Goal: Task Accomplishment & Management: Complete application form

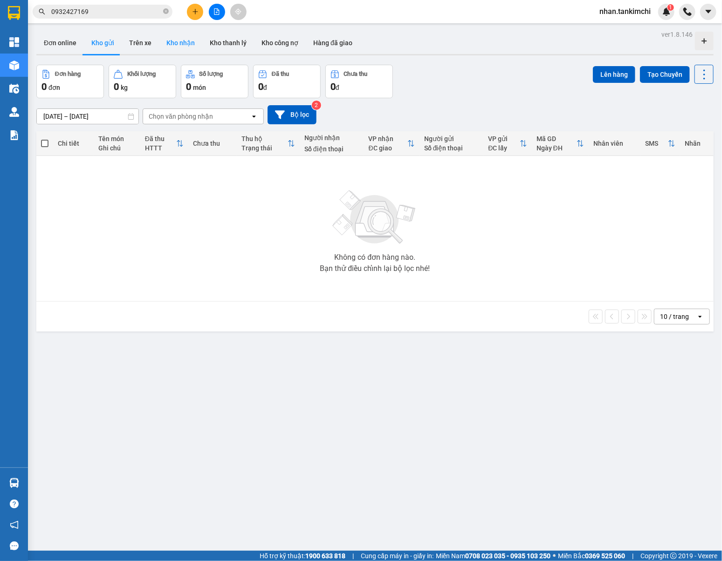
click at [187, 48] on button "Kho nhận" at bounding box center [180, 43] width 43 height 22
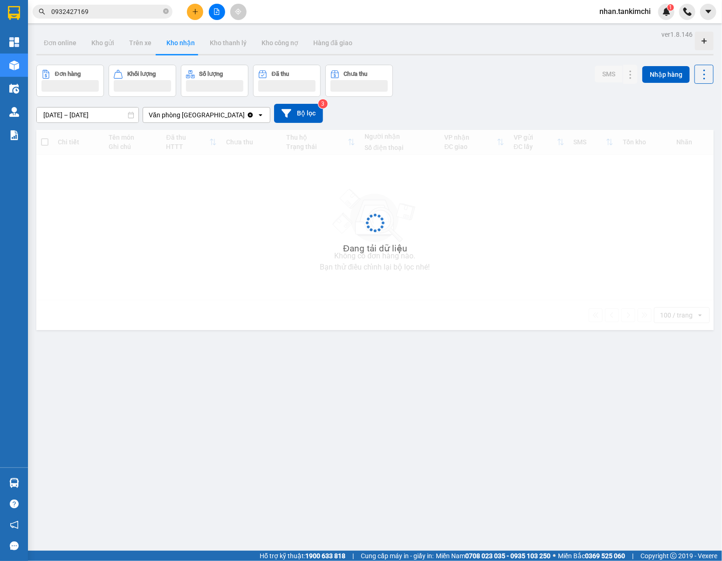
click at [197, 13] on icon "plus" at bounding box center [195, 11] width 7 height 7
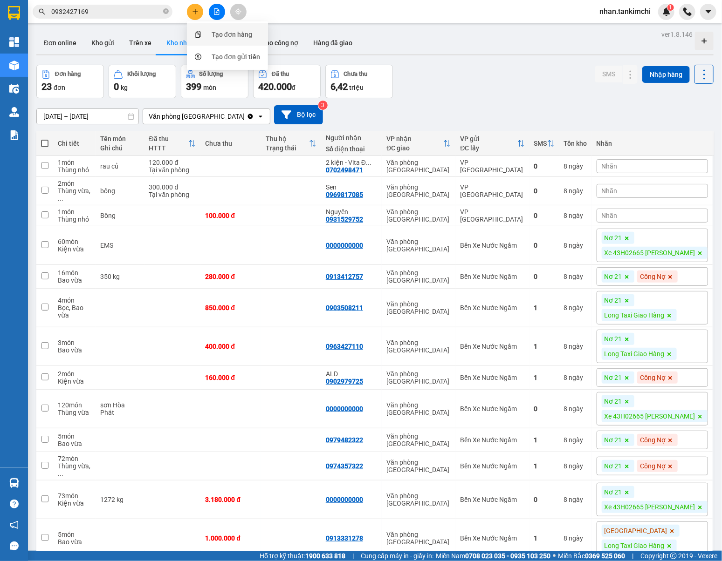
click at [231, 36] on div "Tạo đơn hàng" at bounding box center [231, 34] width 41 height 10
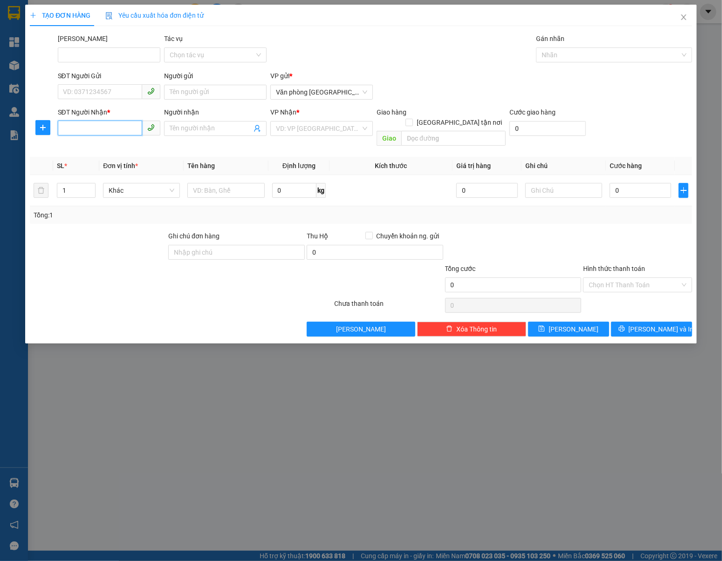
click at [110, 128] on input "SĐT Người Nhận *" at bounding box center [100, 128] width 84 height 15
type input "0"
click at [342, 96] on span "Văn phòng [GEOGRAPHIC_DATA]" at bounding box center [321, 92] width 91 height 14
type input "0931917987"
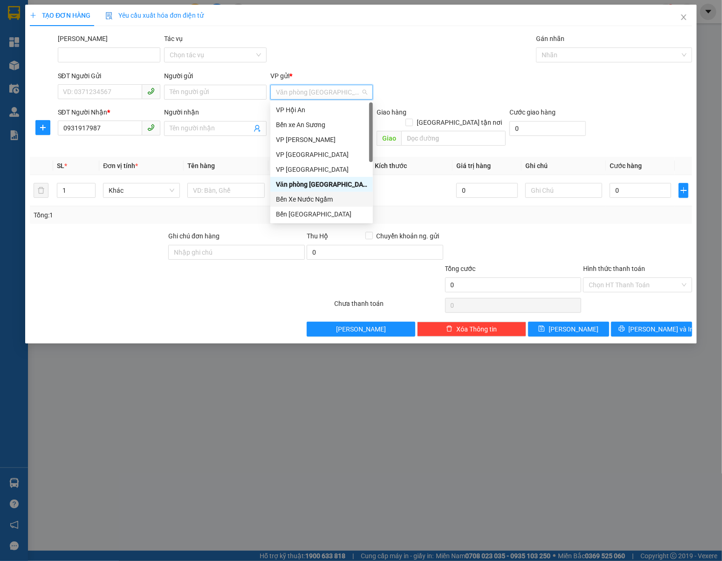
click at [333, 198] on div "Bến Xe Nước Ngầm" at bounding box center [321, 199] width 91 height 10
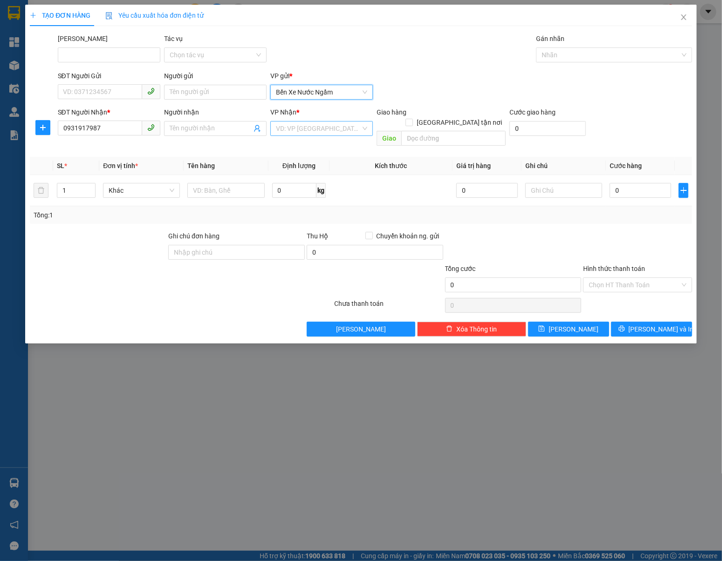
click at [338, 132] on input "search" at bounding box center [318, 129] width 85 height 14
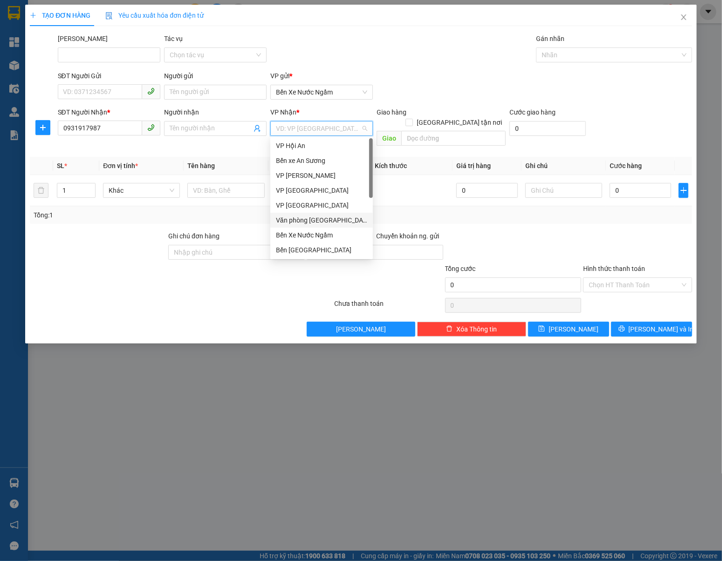
click at [329, 219] on div "Văn phòng [GEOGRAPHIC_DATA]" at bounding box center [321, 220] width 91 height 10
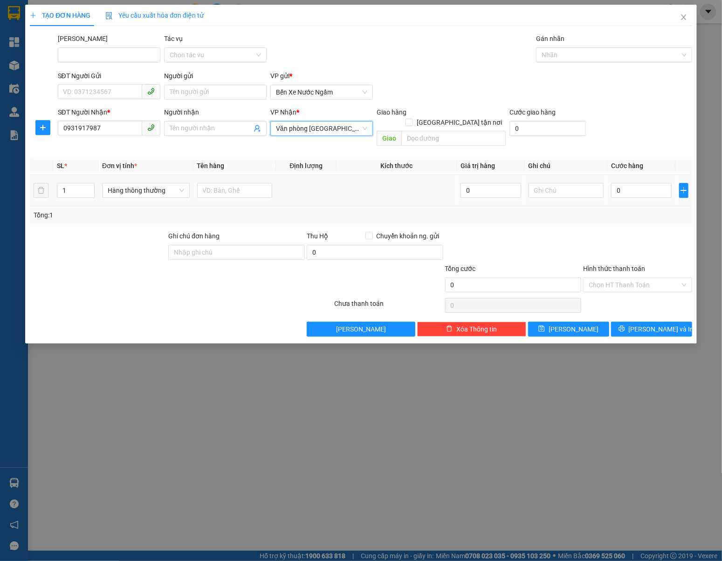
click at [154, 193] on td "Hàng thông thường" at bounding box center [145, 190] width 95 height 31
click at [151, 184] on span "Hàng thông thường" at bounding box center [146, 191] width 76 height 14
type input "kie"
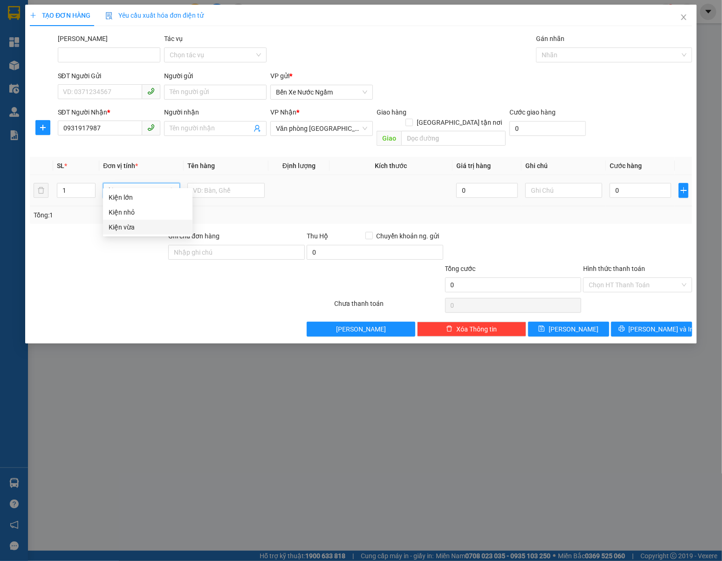
click at [163, 229] on div "Kiện vừa" at bounding box center [148, 227] width 78 height 10
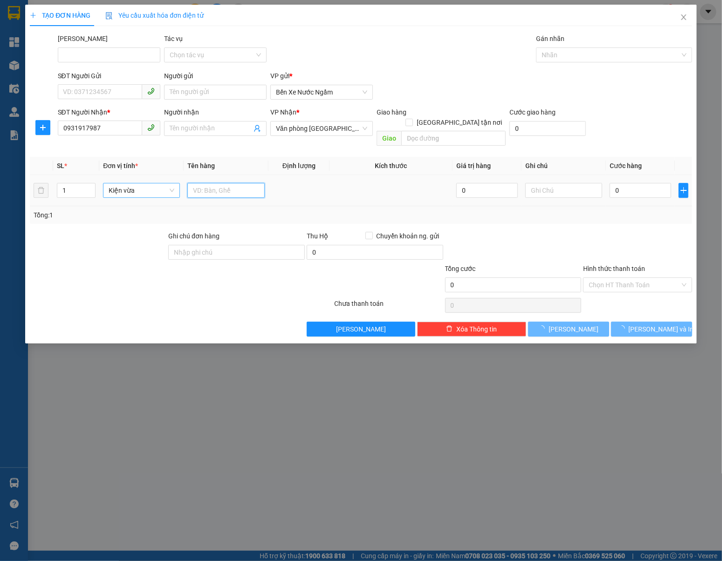
click at [223, 184] on input "text" at bounding box center [225, 190] width 77 height 15
type input "Dù Ngày 6/10"
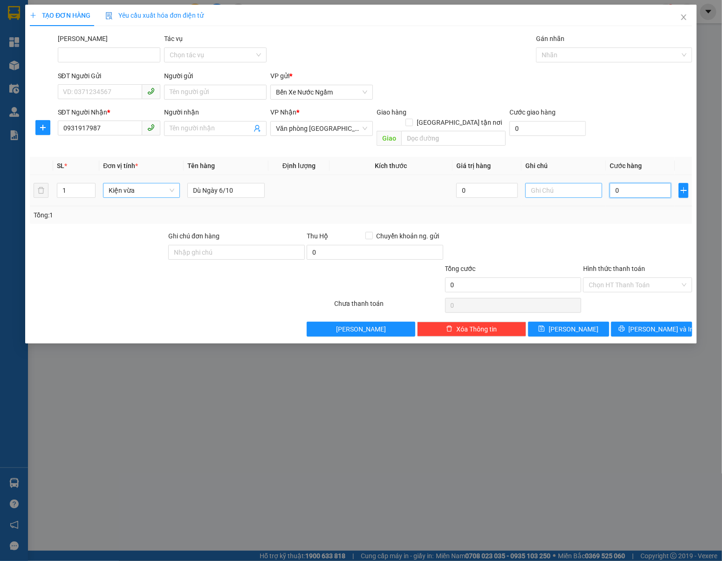
type input "1"
type input "14"
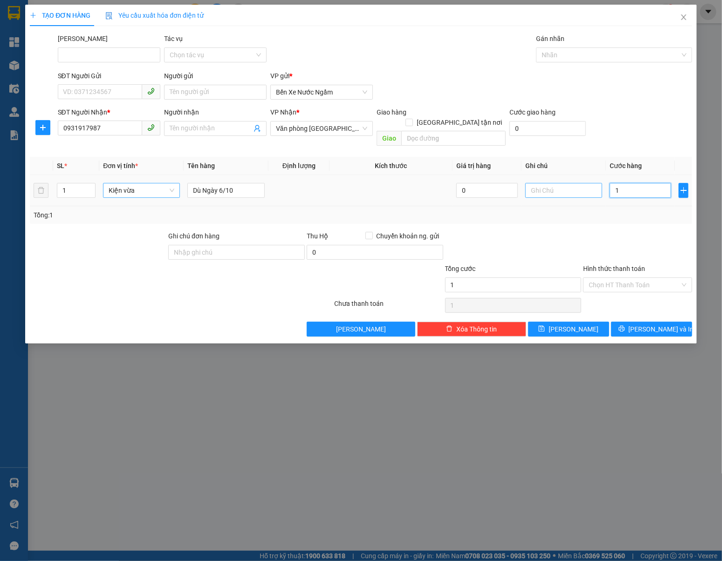
type input "14"
type input "140"
type input "1.400"
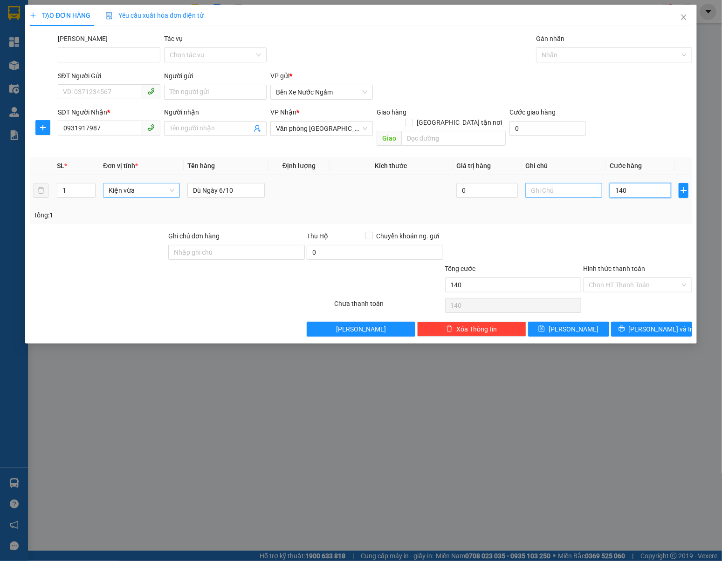
type input "1.400"
type input "14.000"
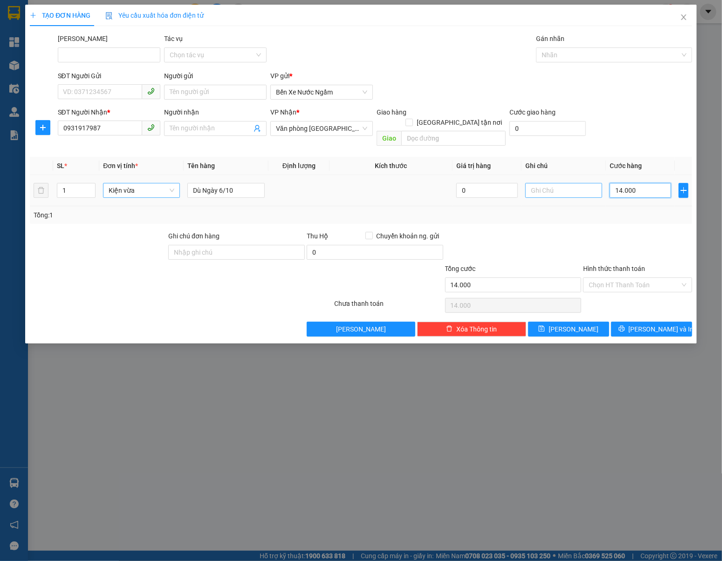
type input "140.000"
type input "1.400.000"
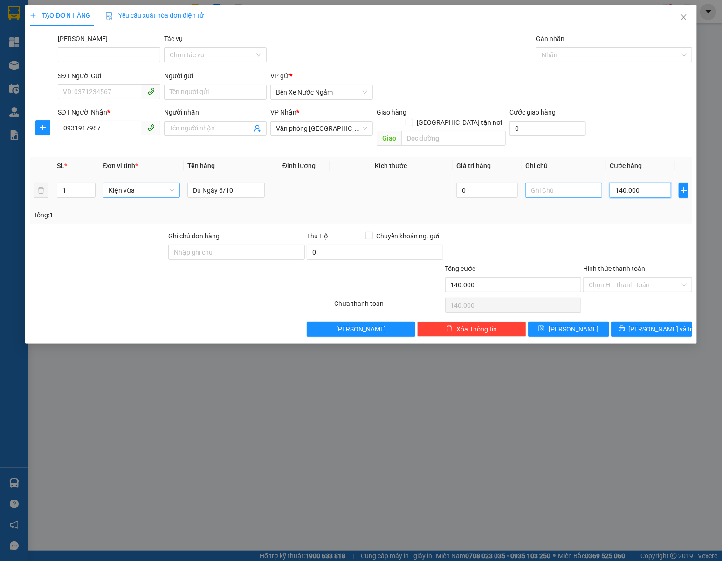
type input "1.400.000"
click at [596, 64] on div "Gán nhãn Nhãn" at bounding box center [614, 50] width 156 height 33
click at [597, 58] on div at bounding box center [609, 54] width 142 height 11
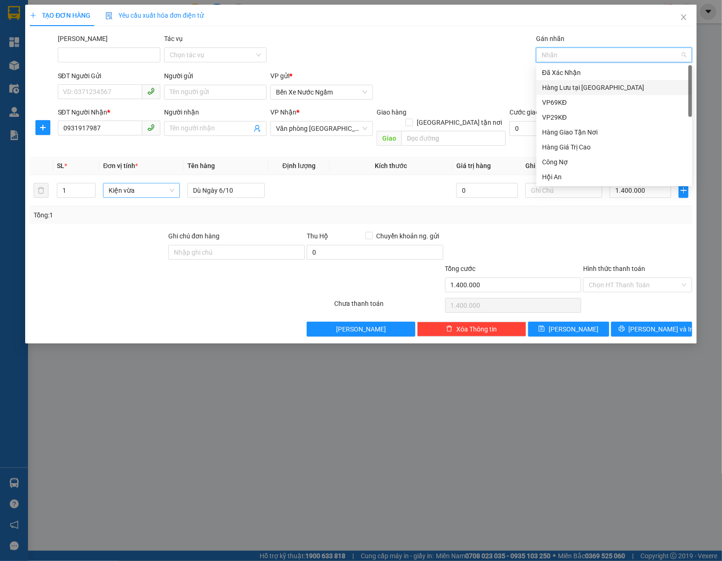
click at [597, 90] on div "Hàng Lưu tại [GEOGRAPHIC_DATA]" at bounding box center [614, 87] width 144 height 10
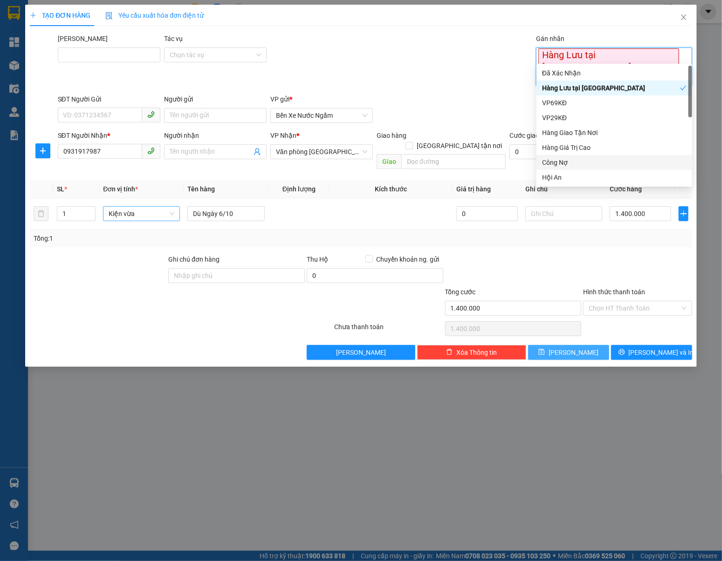
click at [572, 347] on span "[PERSON_NAME]" at bounding box center [573, 352] width 50 height 10
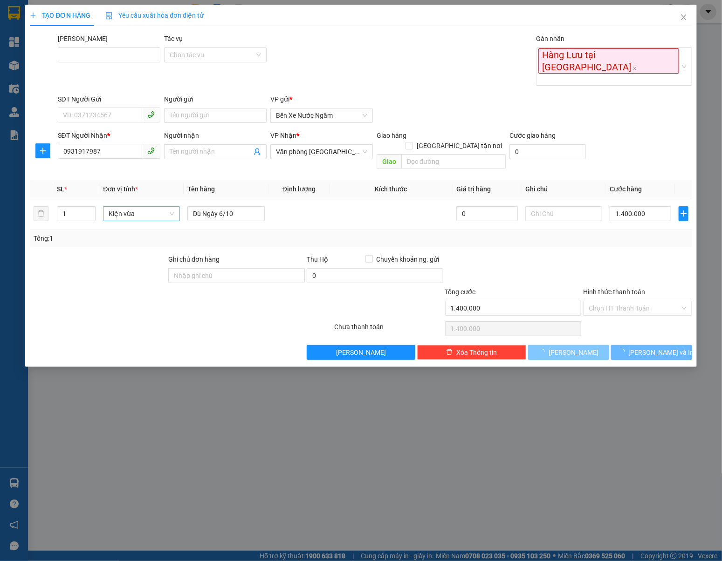
type input "0"
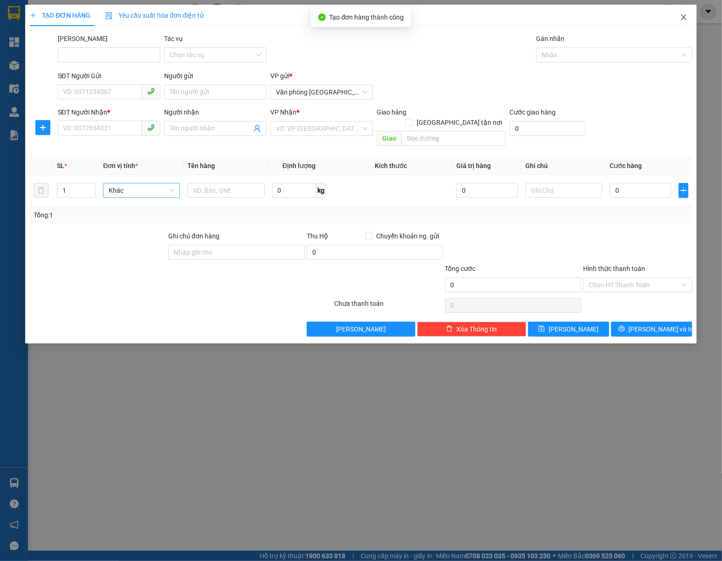
click at [672, 22] on span "Close" at bounding box center [683, 18] width 26 height 26
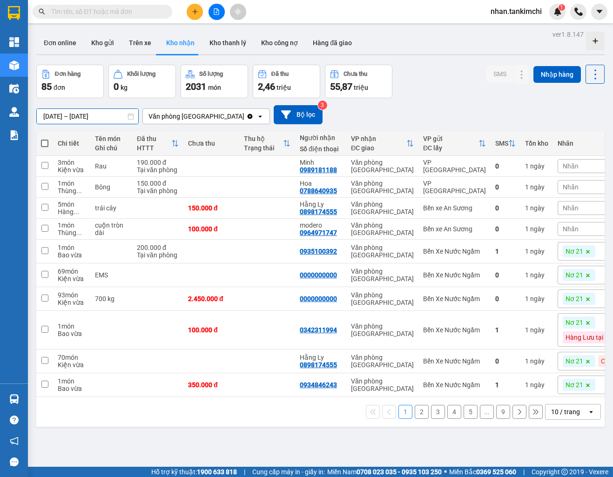
drag, startPoint x: 110, startPoint y: 114, endPoint x: 102, endPoint y: 156, distance: 42.6
click at [109, 114] on input "12/10/2025 – 14/10/2025" at bounding box center [88, 116] width 102 height 15
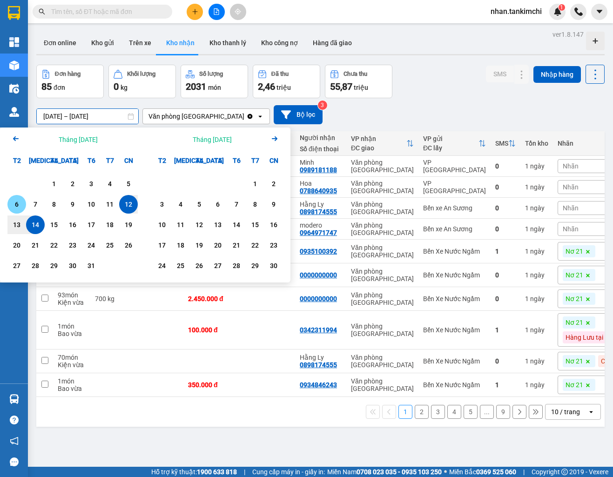
click at [16, 200] on div "6" at bounding box center [16, 204] width 13 height 11
type input "[DATE] – [DATE]"
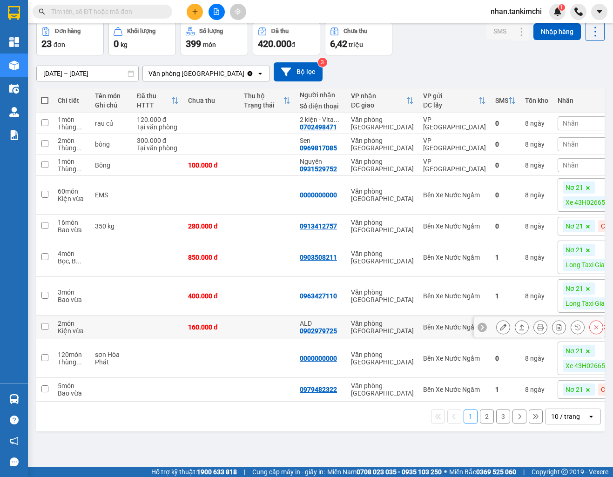
scroll to position [43, 0]
click at [578, 418] on div "10 / trang" at bounding box center [565, 416] width 29 height 9
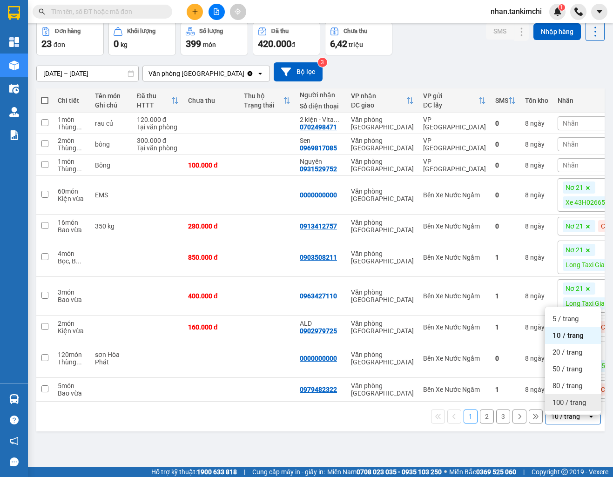
click at [579, 404] on span "100 / trang" at bounding box center [570, 402] width 34 height 9
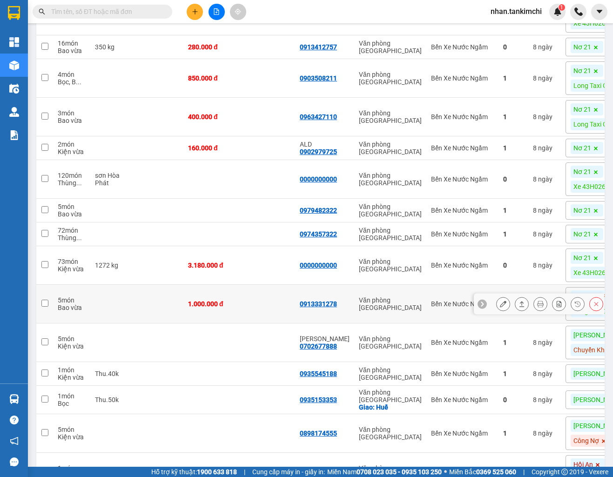
scroll to position [0, 0]
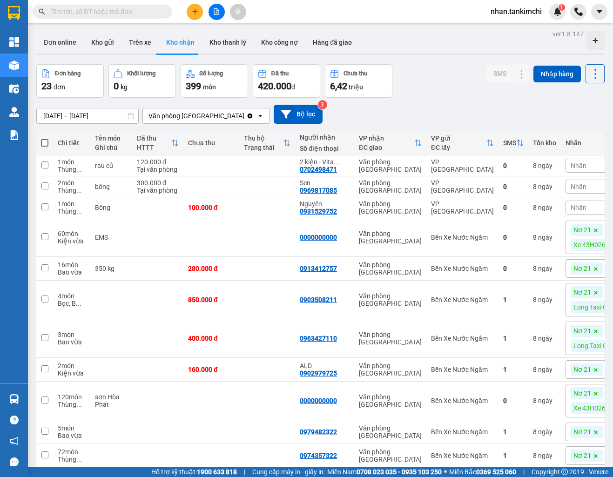
click at [214, 9] on icon "file-add" at bounding box center [216, 11] width 5 height 7
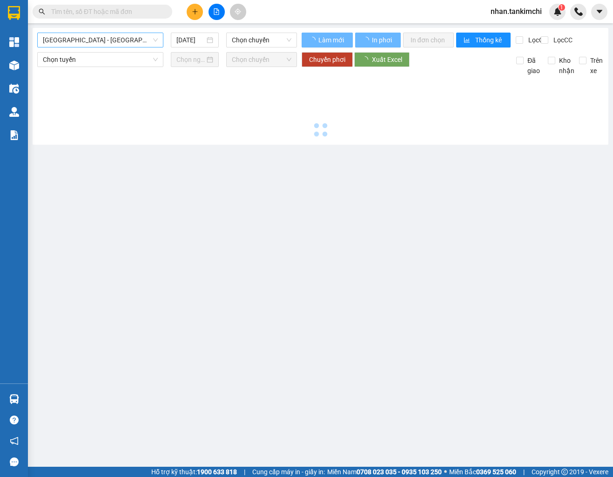
click at [99, 40] on span "Đà Nẵng - Hà Nội (Hàng)" at bounding box center [100, 40] width 115 height 14
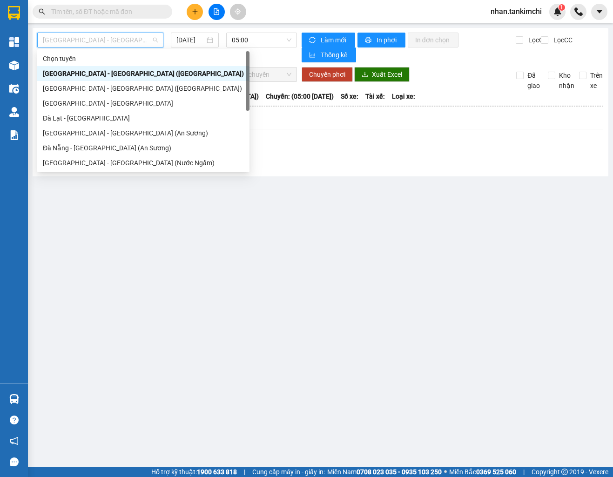
click at [109, 71] on div "Đà Nẵng - Hà Nội (Hàng)" at bounding box center [143, 73] width 201 height 10
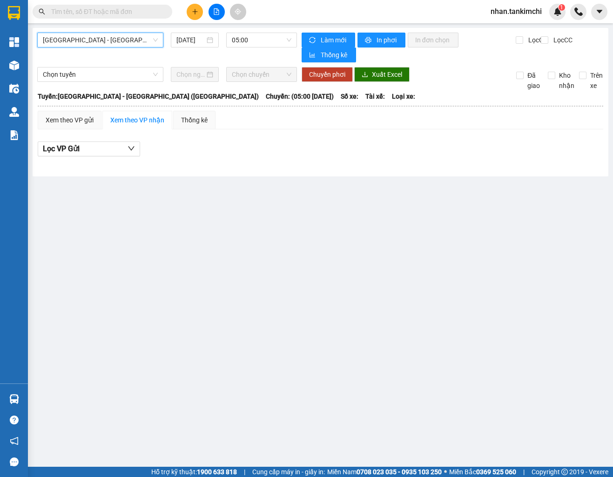
click at [179, 50] on div "Đà Nẵng - Hà Nội (Hàng) Đà Nẵng - Hà Nội (Hàng) 14/10/2025 05:00" at bounding box center [167, 48] width 260 height 30
click at [184, 45] on input "14/10/2025" at bounding box center [191, 40] width 29 height 10
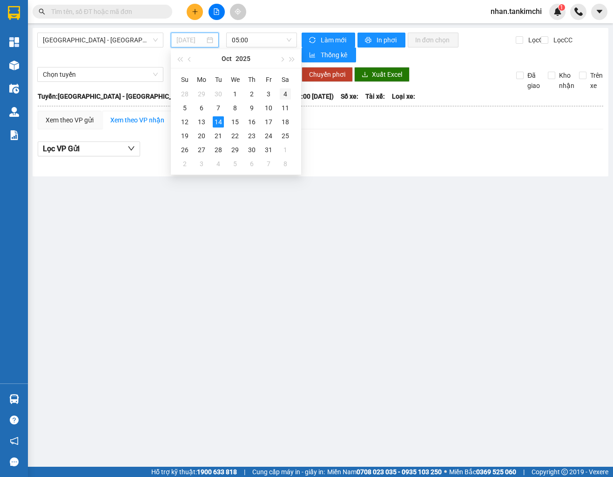
click at [282, 98] on div "4" at bounding box center [285, 93] width 11 height 11
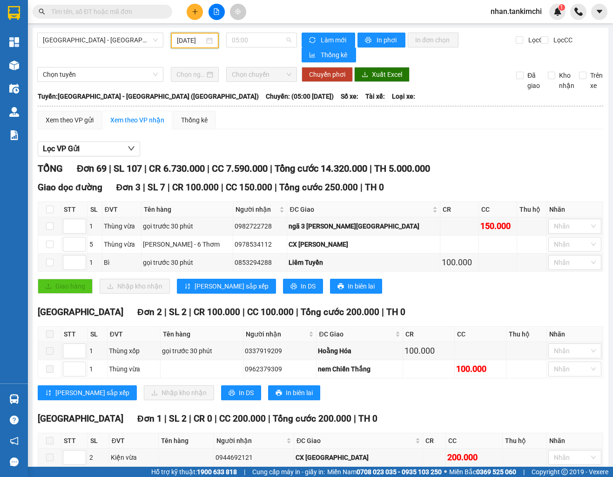
click at [346, 156] on div "Lọc VP Gửi" at bounding box center [321, 149] width 566 height 15
click at [202, 38] on input "04/10/2025" at bounding box center [191, 40] width 28 height 10
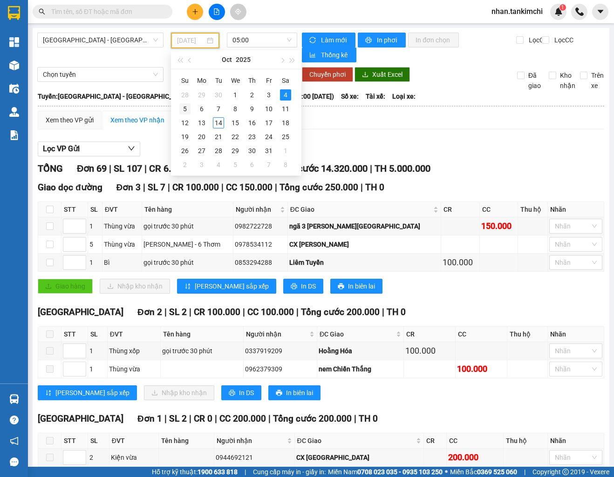
click at [186, 108] on div "5" at bounding box center [184, 108] width 11 height 11
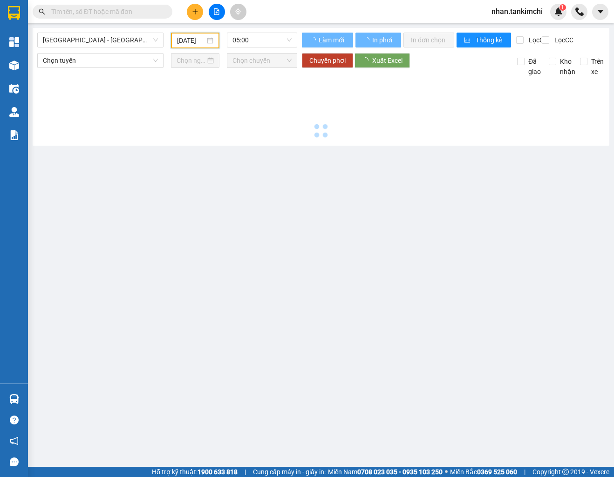
type input "05/10/2025"
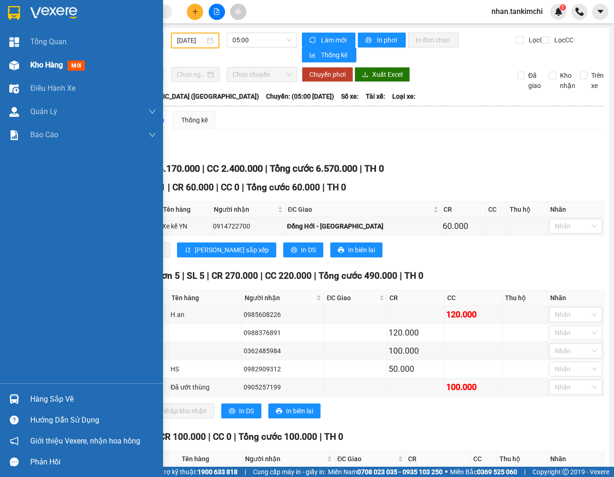
click at [20, 72] on div at bounding box center [14, 65] width 16 height 16
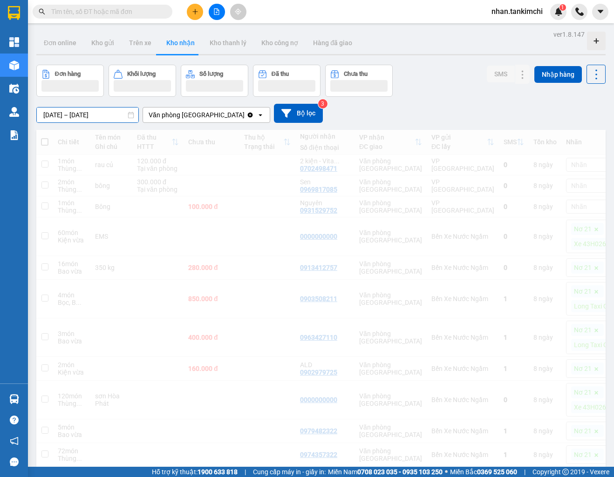
click at [97, 119] on div "ver 1.8.147 Đơn online Kho gửi Trên xe Kho nhận Kho thanh lý Kho công nợ Hàng đ…" at bounding box center [321, 476] width 577 height 897
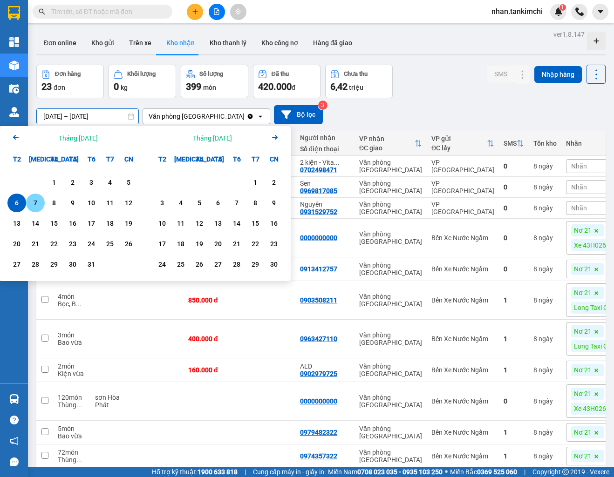
click at [36, 204] on div "7" at bounding box center [35, 202] width 13 height 11
type input "07/10/2025 – 07/10/2025"
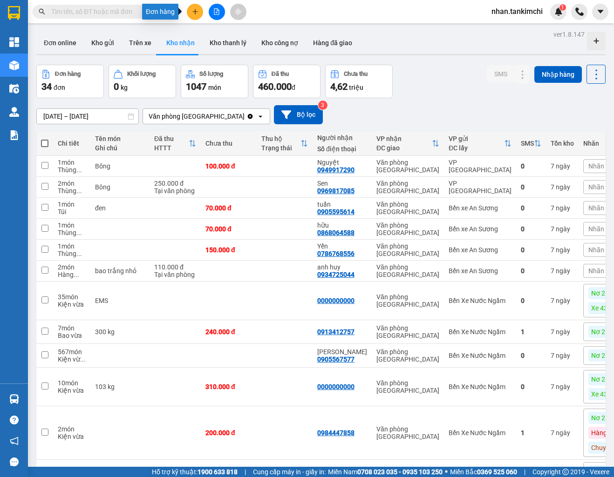
click at [196, 8] on icon "plus" at bounding box center [195, 11] width 7 height 7
click at [215, 29] on div "Tạo đơn hàng" at bounding box center [227, 35] width 70 height 18
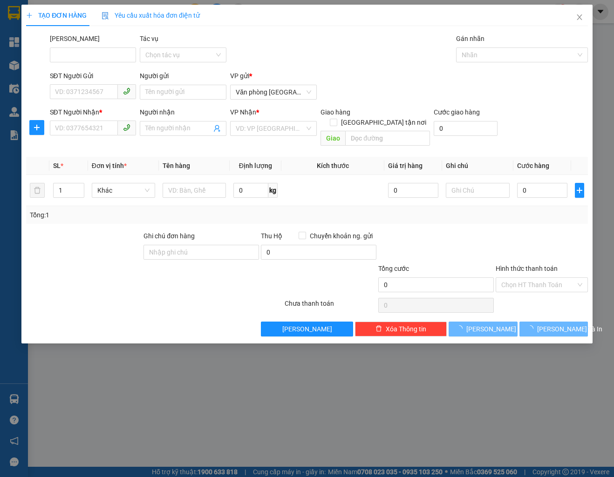
click at [91, 137] on div "SĐT Người Nhận * VD: 0377654321" at bounding box center [93, 123] width 87 height 33
click at [91, 135] on input "SĐT Người Nhận *" at bounding box center [84, 128] width 68 height 15
type input "0931917987"
click at [284, 103] on div "VP gửi * Văn phòng Đà Nẵng" at bounding box center [273, 87] width 87 height 33
click at [285, 100] on div "VP gửi * Văn phòng Đà Nẵng" at bounding box center [273, 87] width 87 height 33
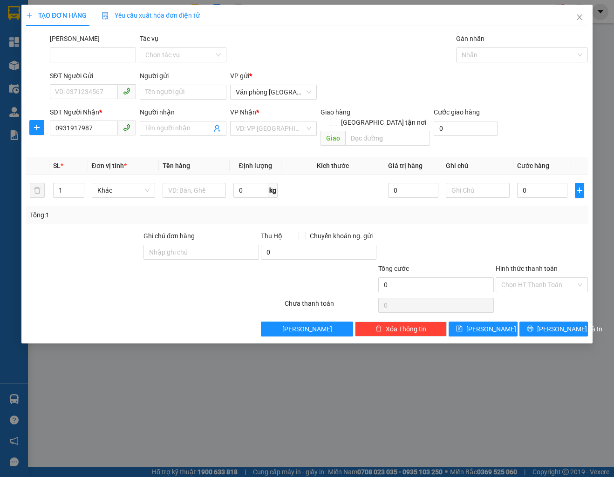
click at [288, 111] on div "VP Nhận *" at bounding box center [273, 112] width 87 height 10
click at [287, 99] on div "VP gửi * Văn phòng Đà Nẵng" at bounding box center [273, 87] width 87 height 33
click at [287, 104] on form "SĐT Người Gửi VD: 0371234567 Người gửi Tên người gửi VP gửi * Văn phòng Đà Nẵng…" at bounding box center [307, 110] width 562 height 79
click at [287, 95] on span "Văn phòng [GEOGRAPHIC_DATA]" at bounding box center [273, 92] width 75 height 14
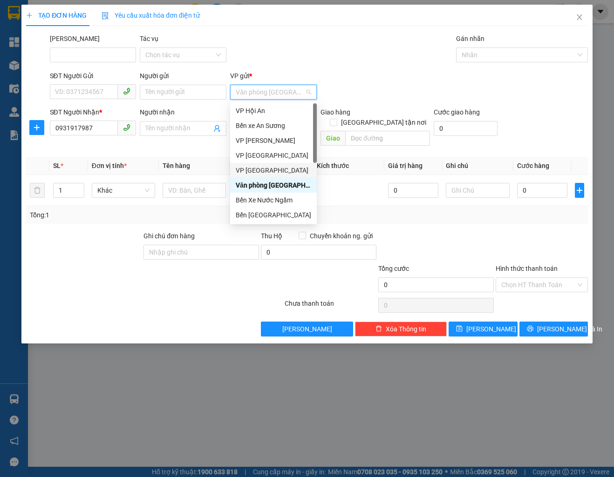
scroll to position [60, 0]
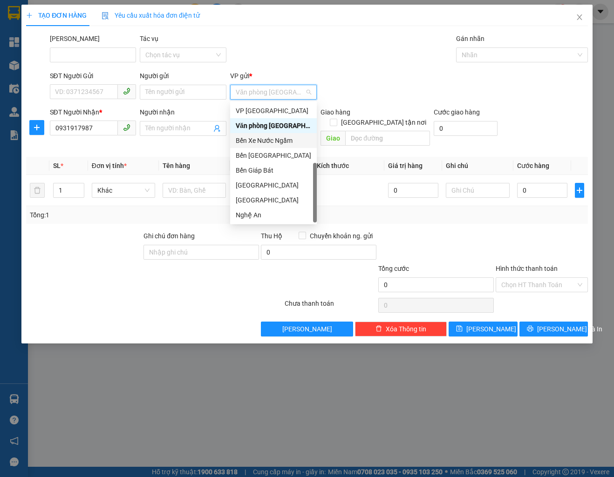
click at [287, 143] on div "Bến Xe Nước Ngầm" at bounding box center [273, 141] width 75 height 10
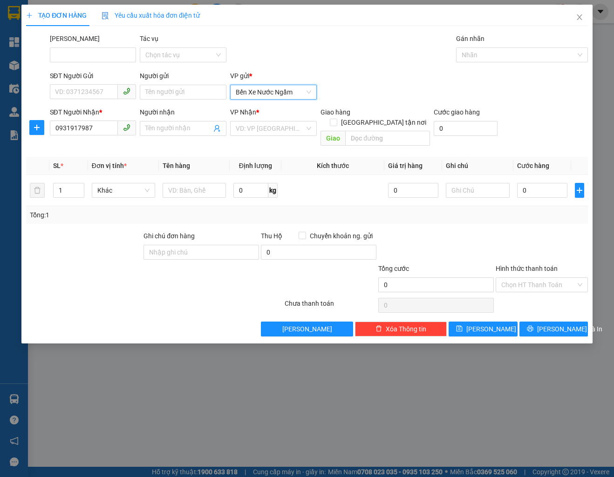
click at [290, 119] on div "VP Nhận *" at bounding box center [273, 114] width 87 height 14
click at [285, 127] on input "search" at bounding box center [270, 129] width 69 height 14
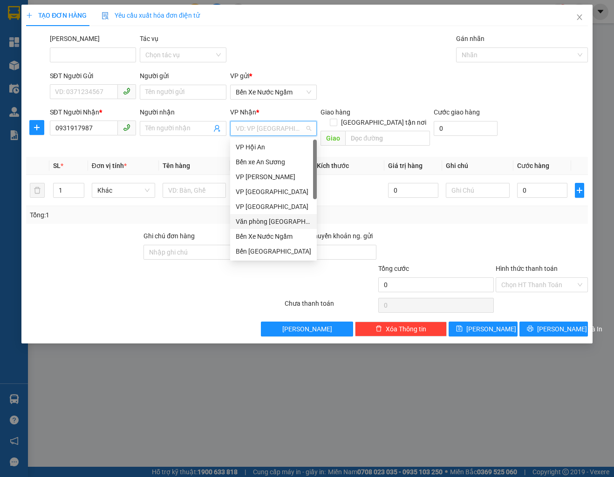
click at [272, 223] on div "Văn phòng [GEOGRAPHIC_DATA]" at bounding box center [273, 222] width 75 height 10
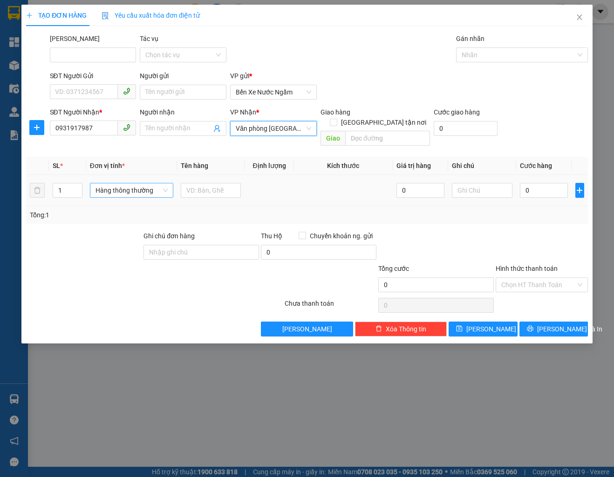
click at [168, 184] on div "Hàng thông thường" at bounding box center [131, 190] width 83 height 15
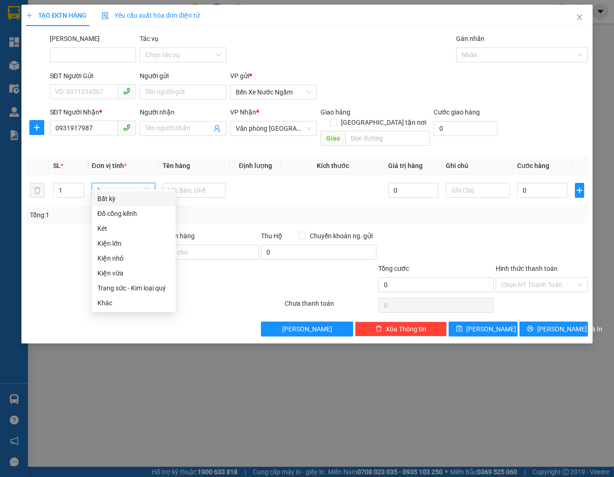
scroll to position [0, 0]
type input "kie"
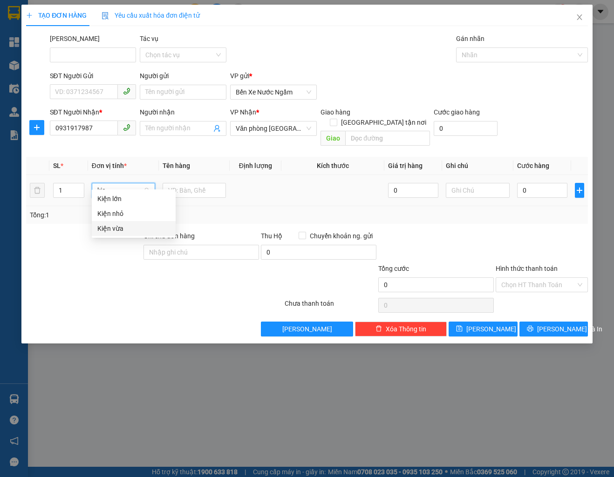
click at [126, 226] on div "Kiện vừa" at bounding box center [133, 229] width 73 height 10
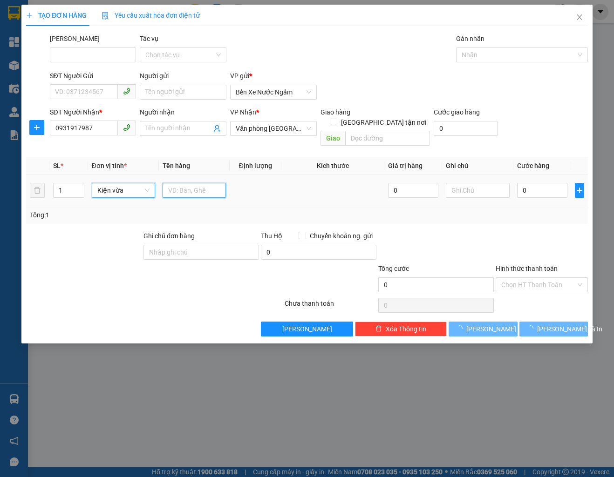
click at [200, 183] on input "text" at bounding box center [194, 190] width 63 height 15
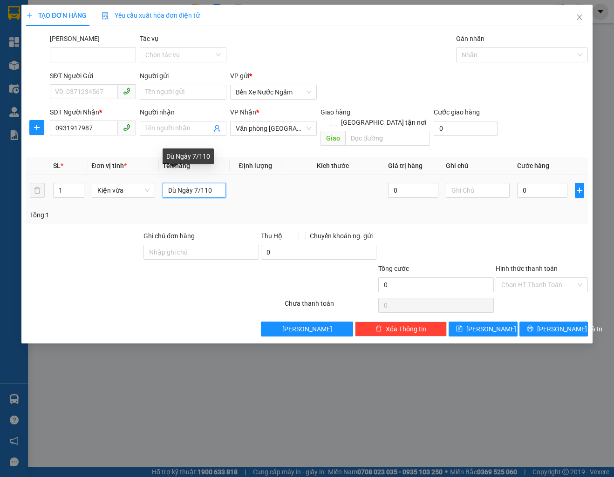
click at [214, 183] on input "Dù Ngày 7/110" at bounding box center [194, 190] width 63 height 15
type input "Dù Ngày 7/10"
type input "1"
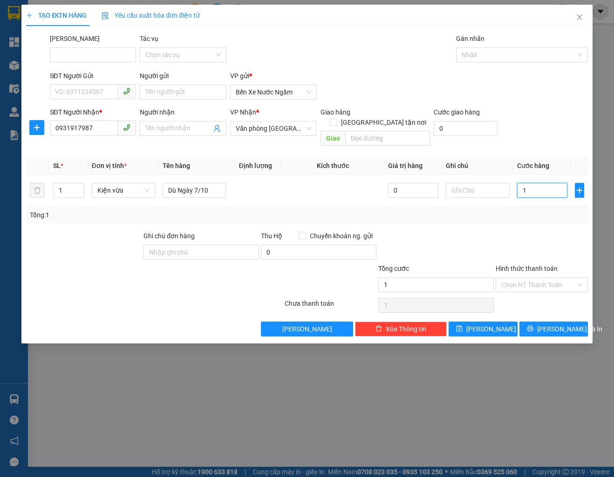
type input "10"
type input "102"
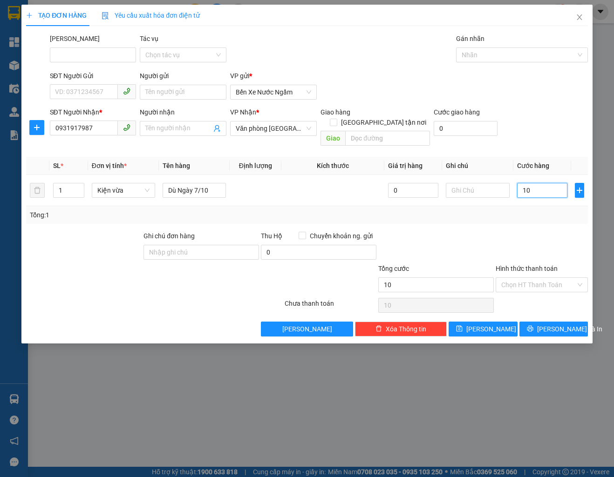
type input "102"
type input "1.020"
type input "10.200"
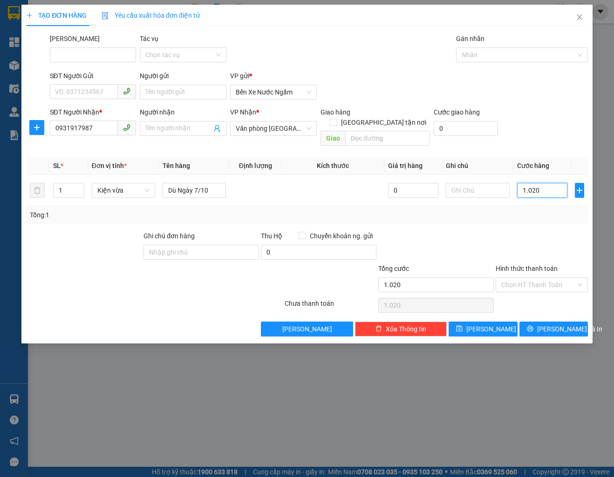
type input "10.200"
type input "102.000"
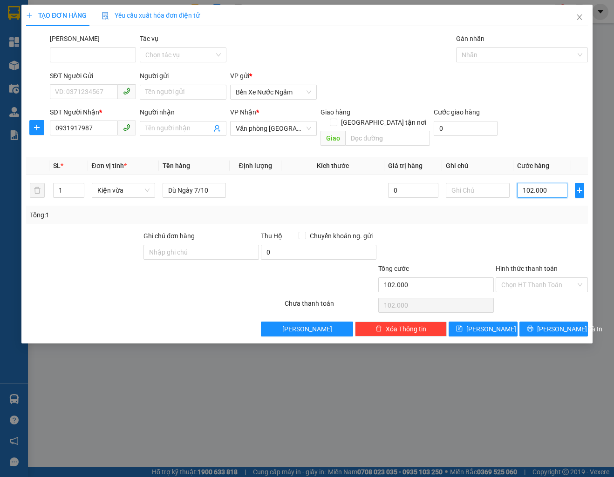
type input "1.020.000"
click at [497, 61] on div "Nhãn" at bounding box center [522, 55] width 132 height 15
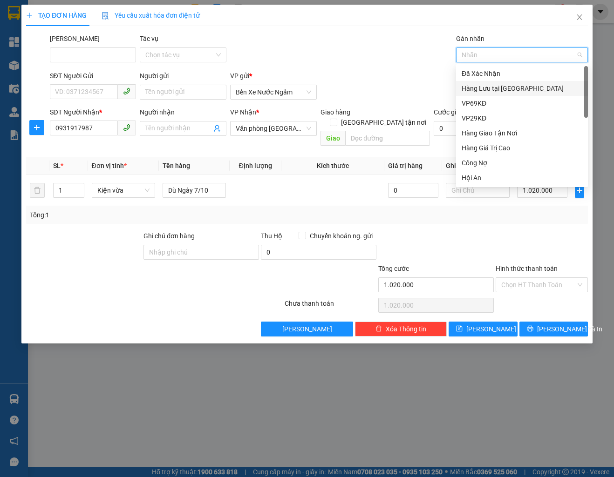
click at [504, 83] on div "Hàng Lưu tại [GEOGRAPHIC_DATA]" at bounding box center [522, 88] width 132 height 15
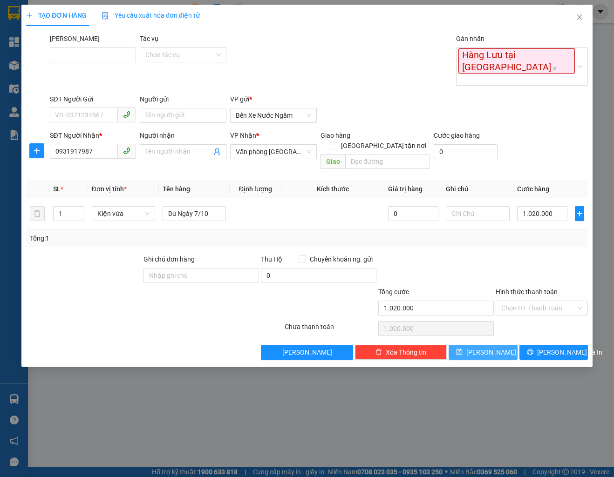
click at [489, 347] on span "[PERSON_NAME]" at bounding box center [491, 352] width 50 height 10
type input "0"
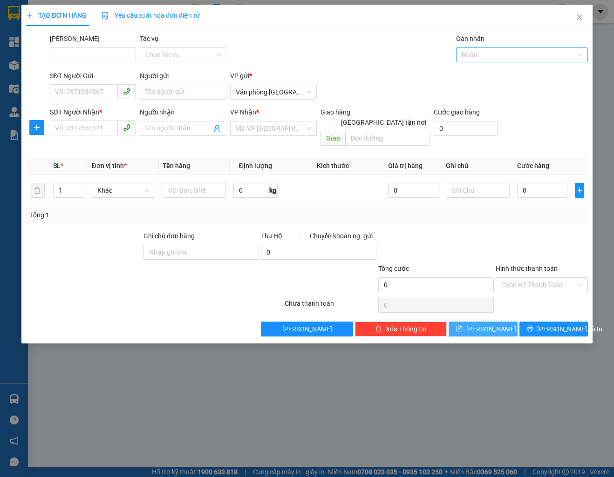
click at [579, 56] on div "Nhãn" at bounding box center [522, 55] width 132 height 15
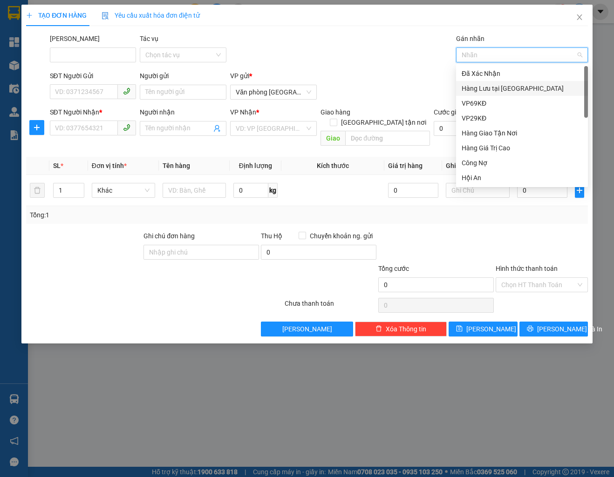
click at [583, 17] on span "Close" at bounding box center [579, 18] width 26 height 26
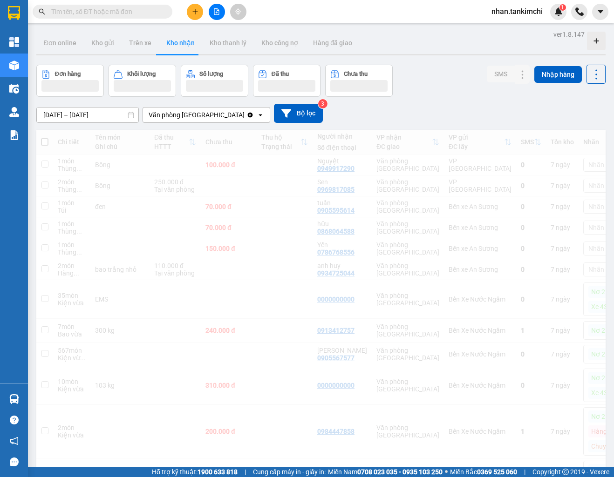
click at [222, 18] on div at bounding box center [217, 12] width 70 height 16
click at [217, 13] on icon "file-add" at bounding box center [216, 11] width 5 height 7
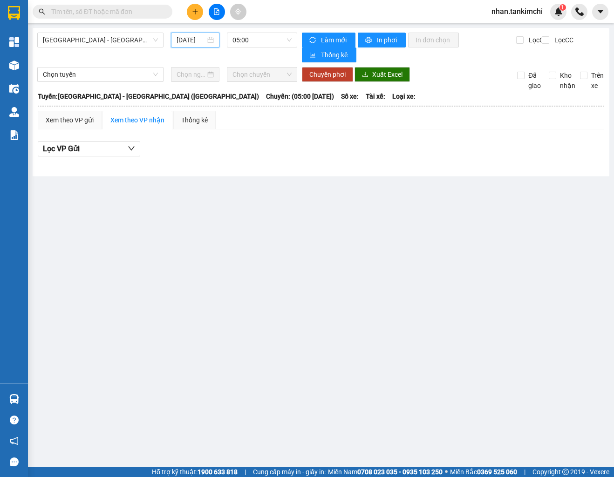
click at [193, 41] on input "14/10/2025" at bounding box center [191, 40] width 29 height 10
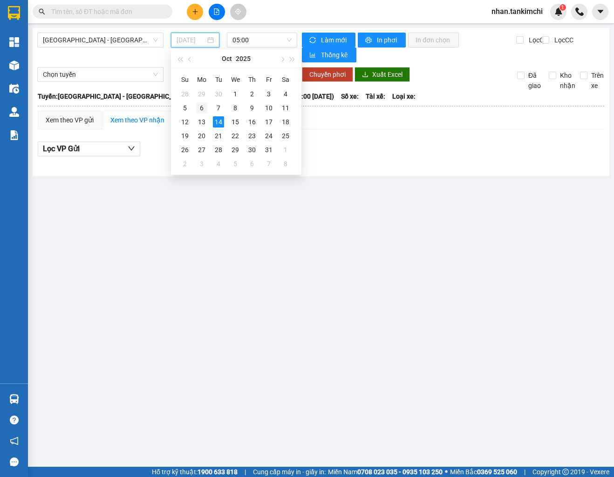
click at [204, 108] on div "6" at bounding box center [201, 107] width 11 height 11
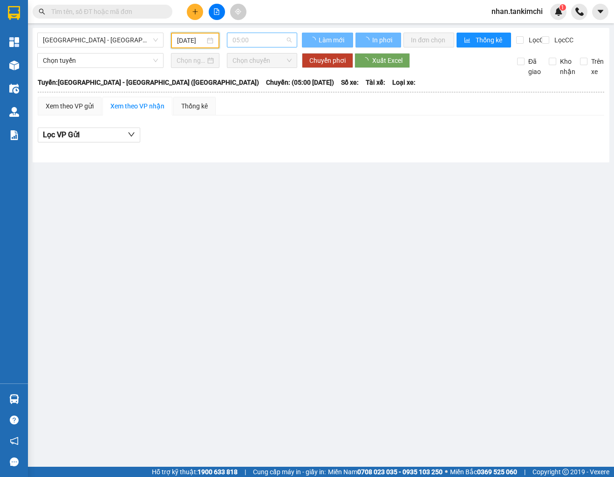
type input "06/10/2025"
click at [259, 41] on span "05:00" at bounding box center [261, 40] width 59 height 14
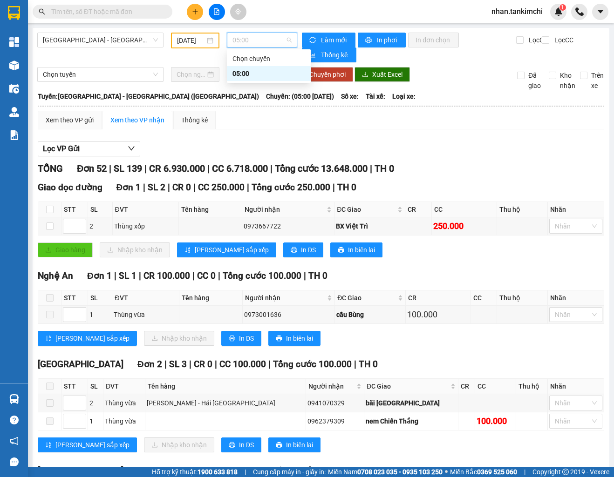
click at [262, 68] on div "05:00" at bounding box center [268, 73] width 73 height 10
click at [313, 1] on div "Kết quả tìm kiếm ( 0 ) Bộ lọc No Data nhan.tankimchi 1" at bounding box center [307, 11] width 614 height 23
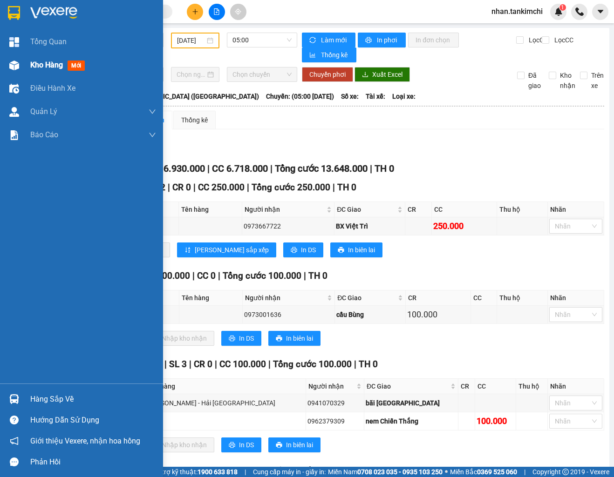
click at [23, 69] on div "Kho hàng mới" at bounding box center [81, 65] width 163 height 23
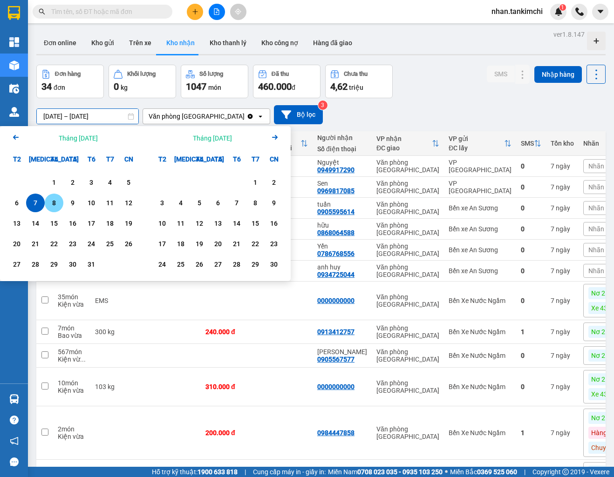
click at [52, 208] on div "8" at bounding box center [54, 202] width 13 height 11
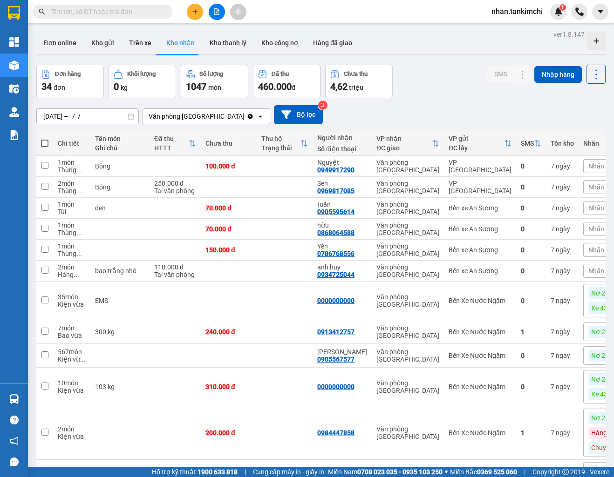
type input "08/10/2025 – 08/10/2025"
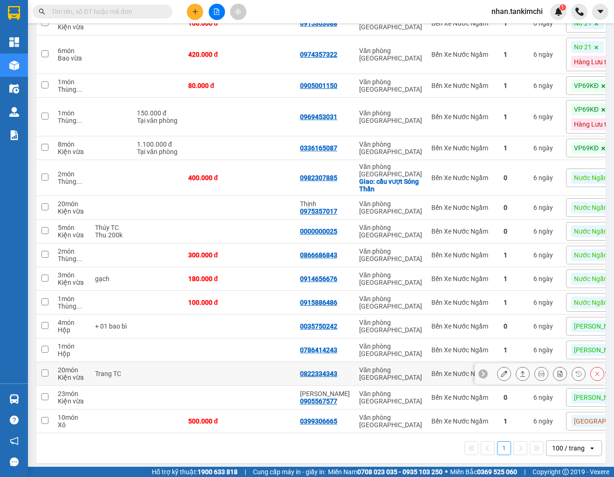
scroll to position [632, 0]
